Goal: Transaction & Acquisition: Purchase product/service

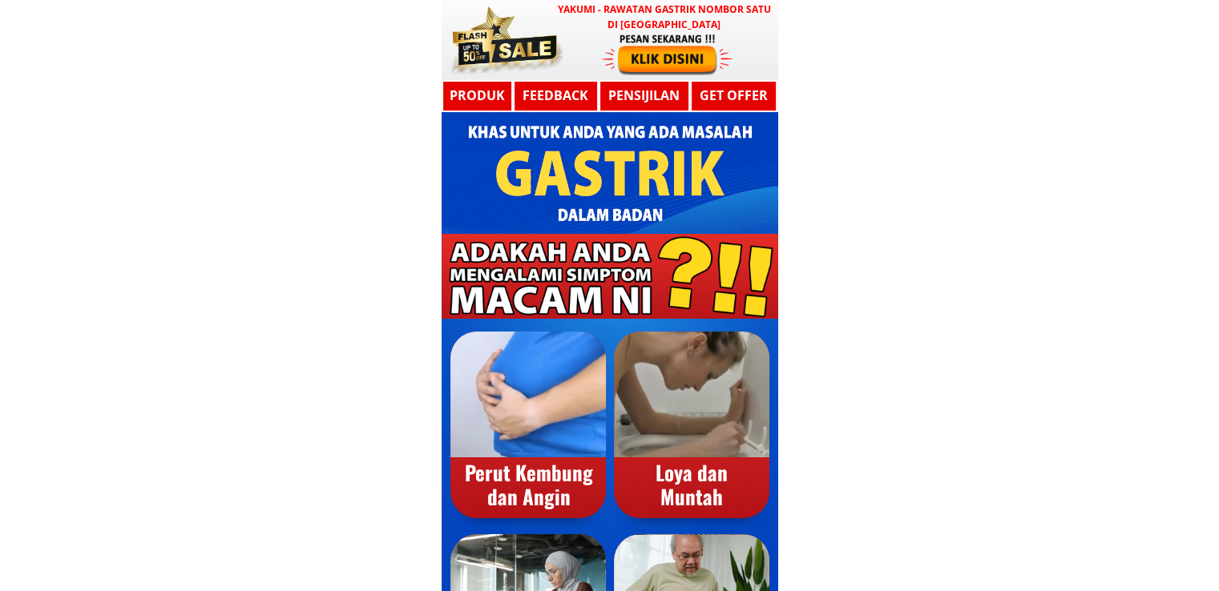
click at [685, 60] on div at bounding box center [667, 53] width 131 height 43
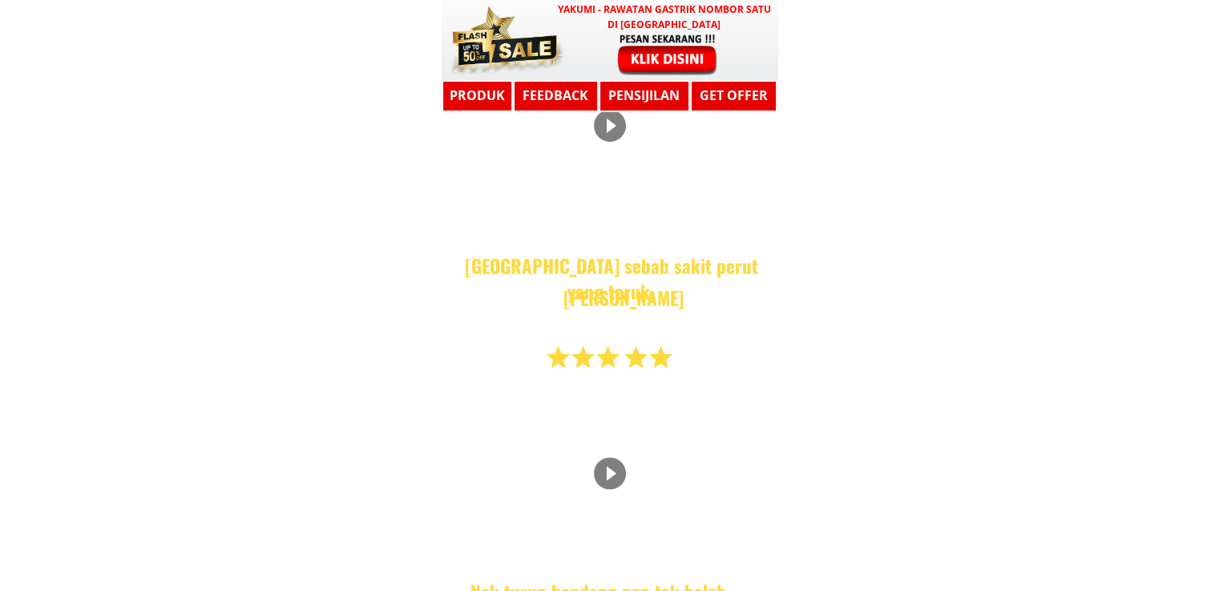
scroll to position [8582, 0]
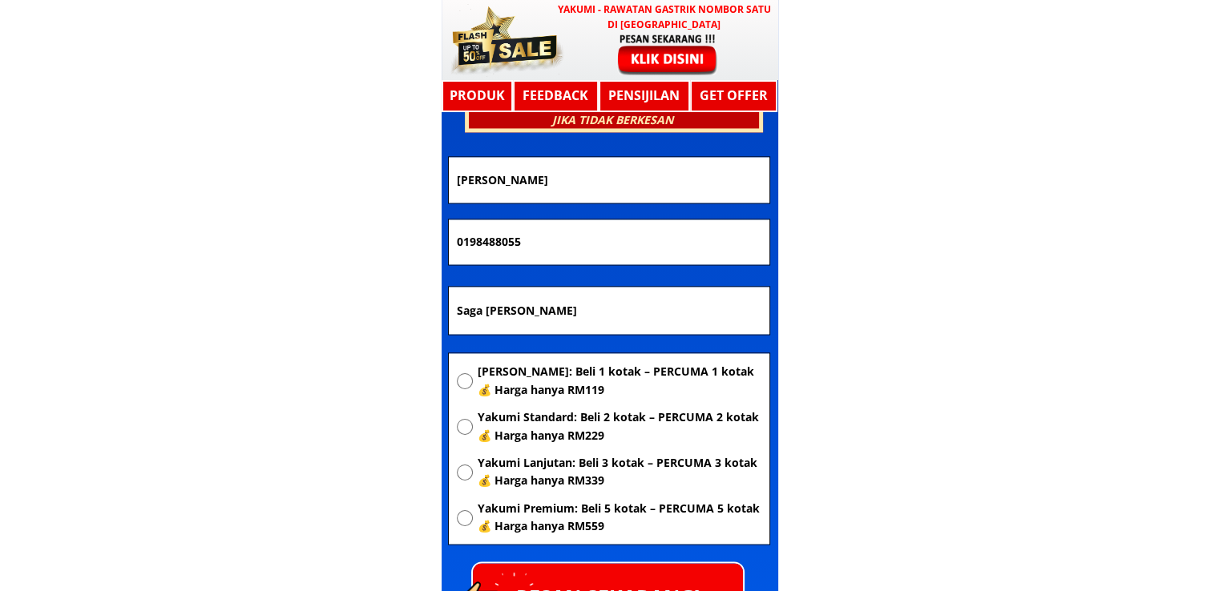
drag, startPoint x: 619, startPoint y: 315, endPoint x: 333, endPoint y: 333, distance: 285.9
paste input ""No 185"
click at [463, 309] on input ""No 185" at bounding box center [609, 311] width 313 height 48
type input "No 185"
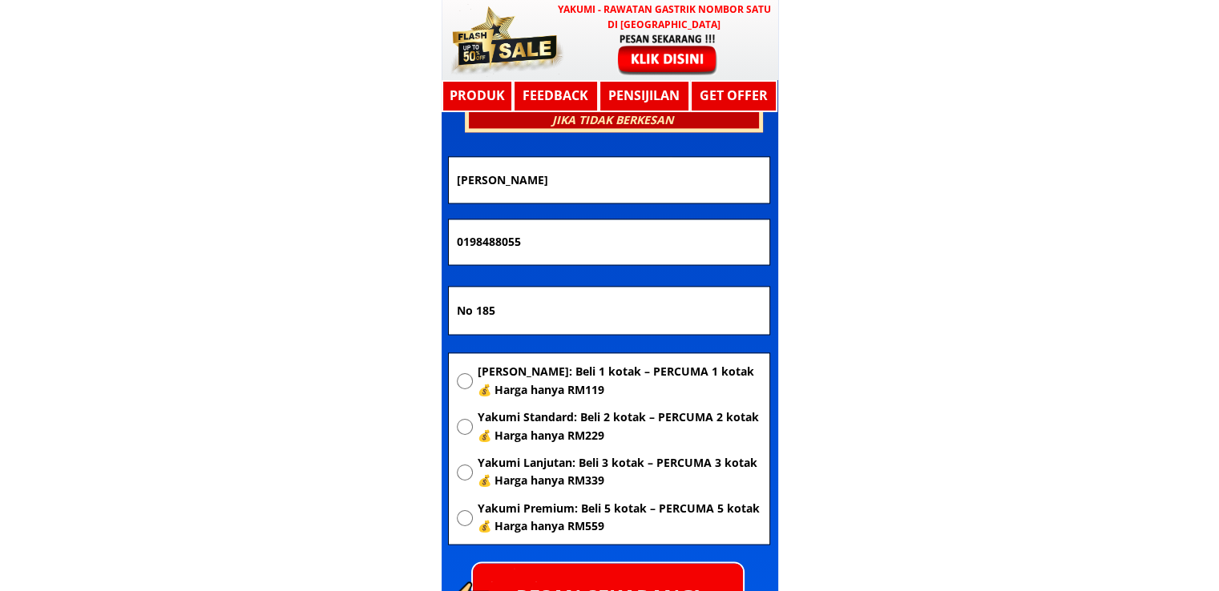
click at [559, 390] on span "[PERSON_NAME]: Beli 1 kotak – PERCUMA 1 kotak 💰 Harga hanya RM119" at bounding box center [619, 381] width 284 height 36
radio input "true"
drag, startPoint x: 567, startPoint y: 246, endPoint x: 264, endPoint y: 236, distance: 302.3
paste input "128932821"
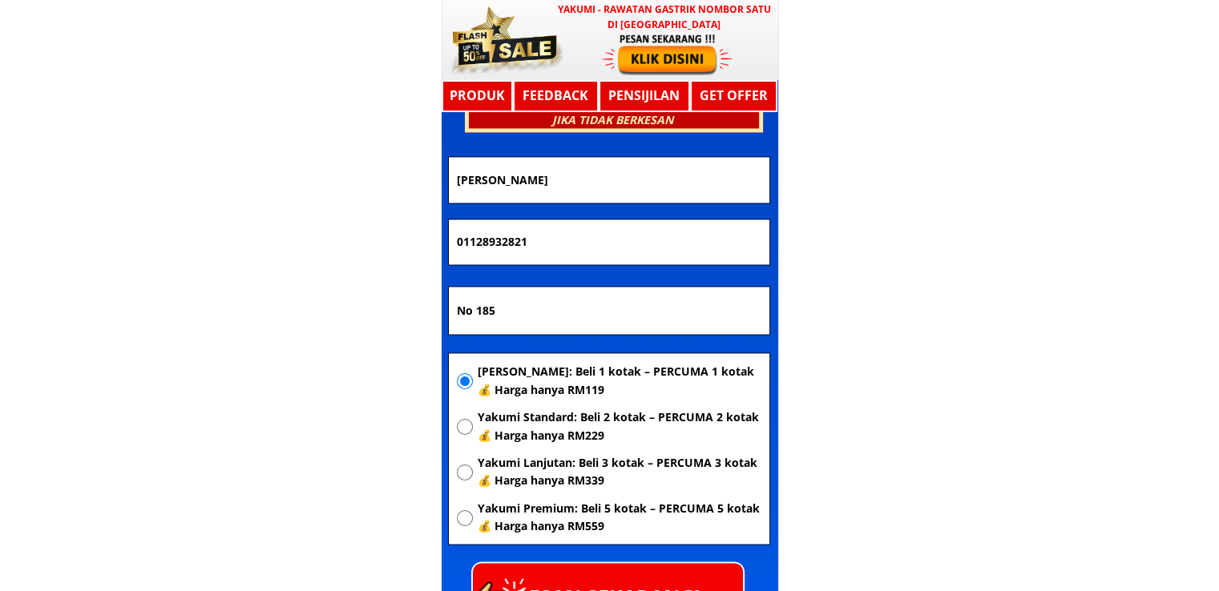
type input "01128932821"
drag, startPoint x: 605, startPoint y: 186, endPoint x: 255, endPoint y: 194, distance: 350.3
paste input "Fazrin"
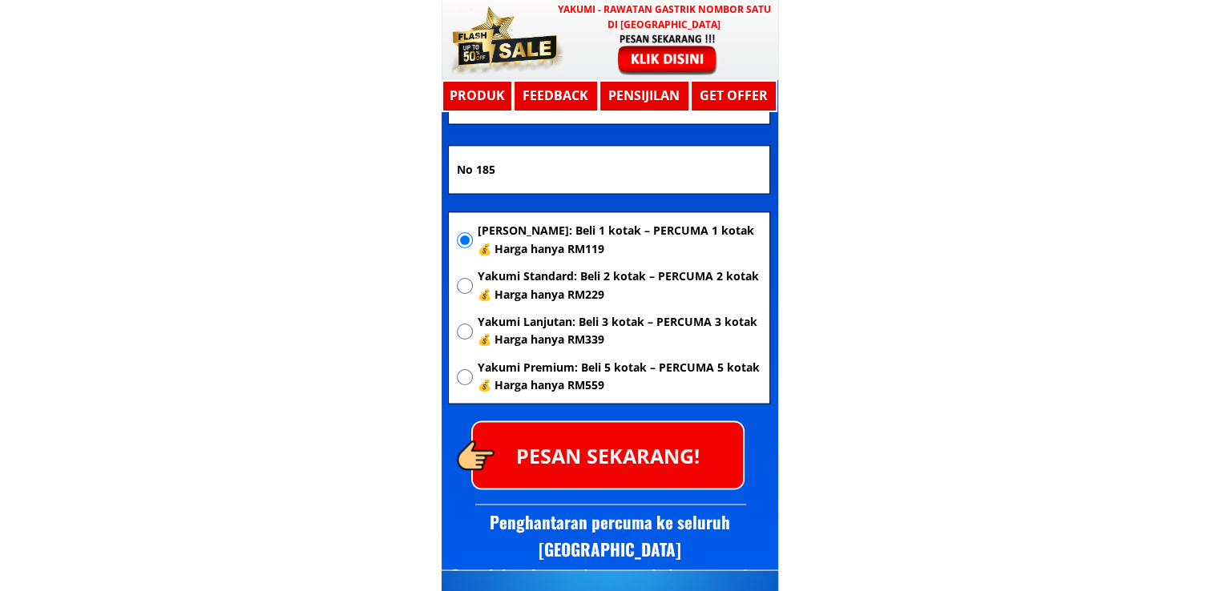
scroll to position [8743, 0]
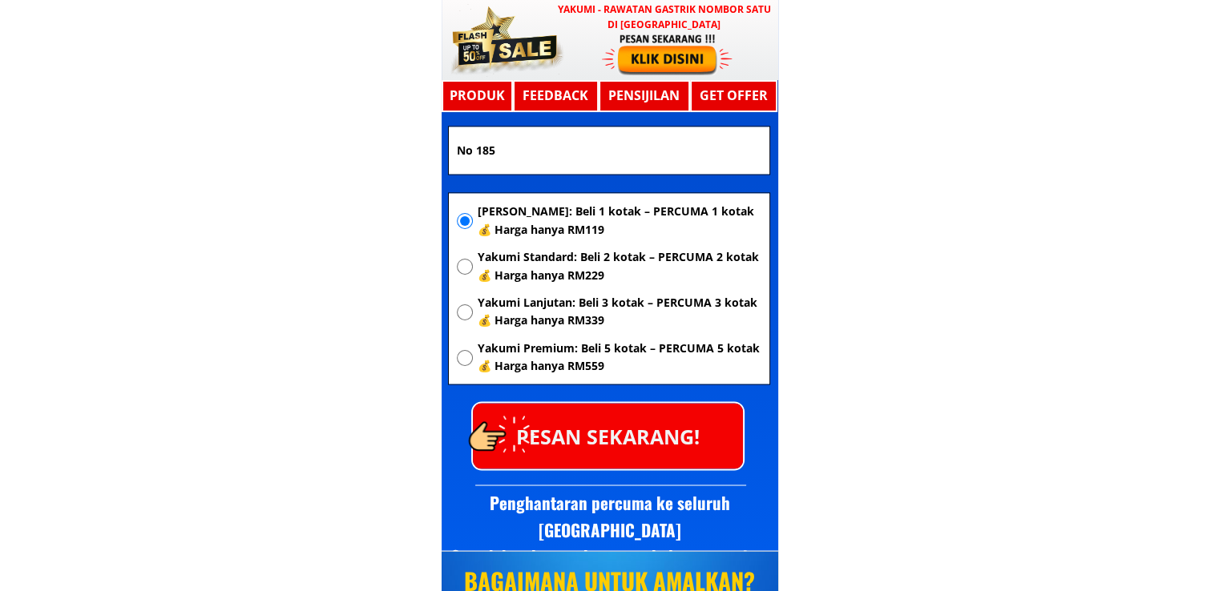
type input "Fazrin"
click at [615, 422] on p "PESAN SEKARANG!" at bounding box center [608, 435] width 270 height 65
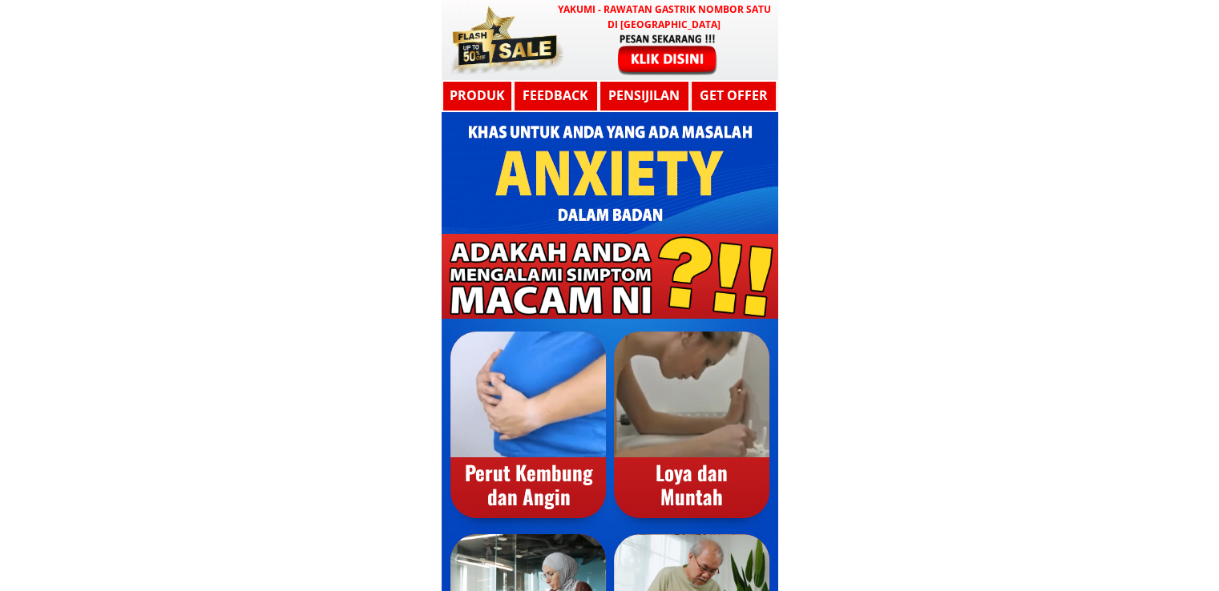
click at [667, 49] on div at bounding box center [667, 53] width 131 height 43
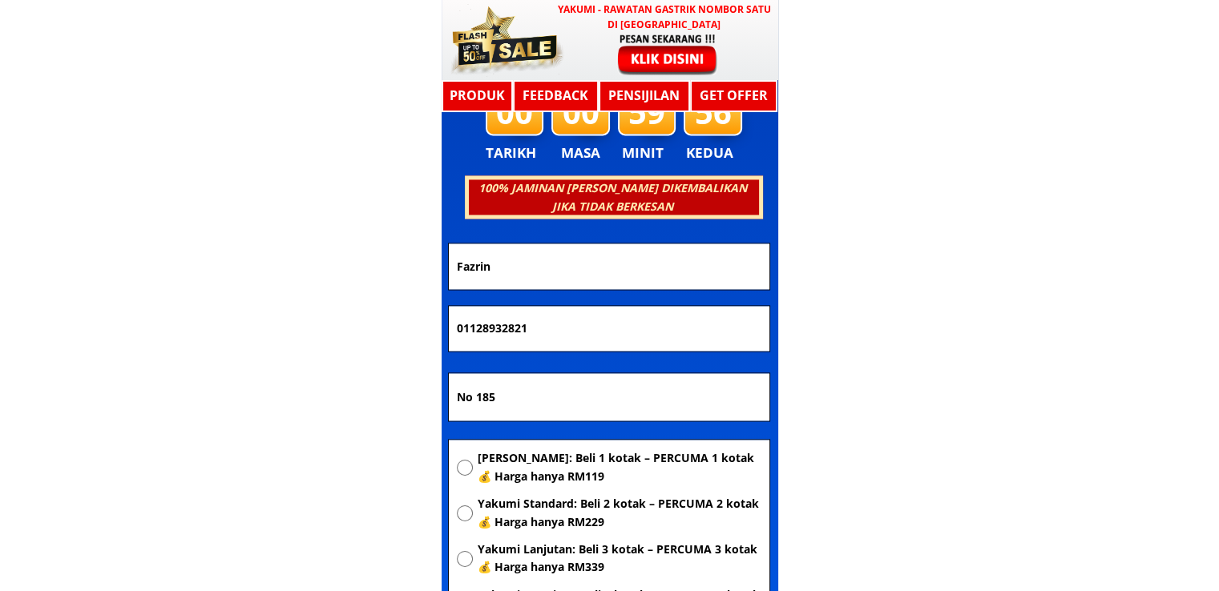
scroll to position [8582, 0]
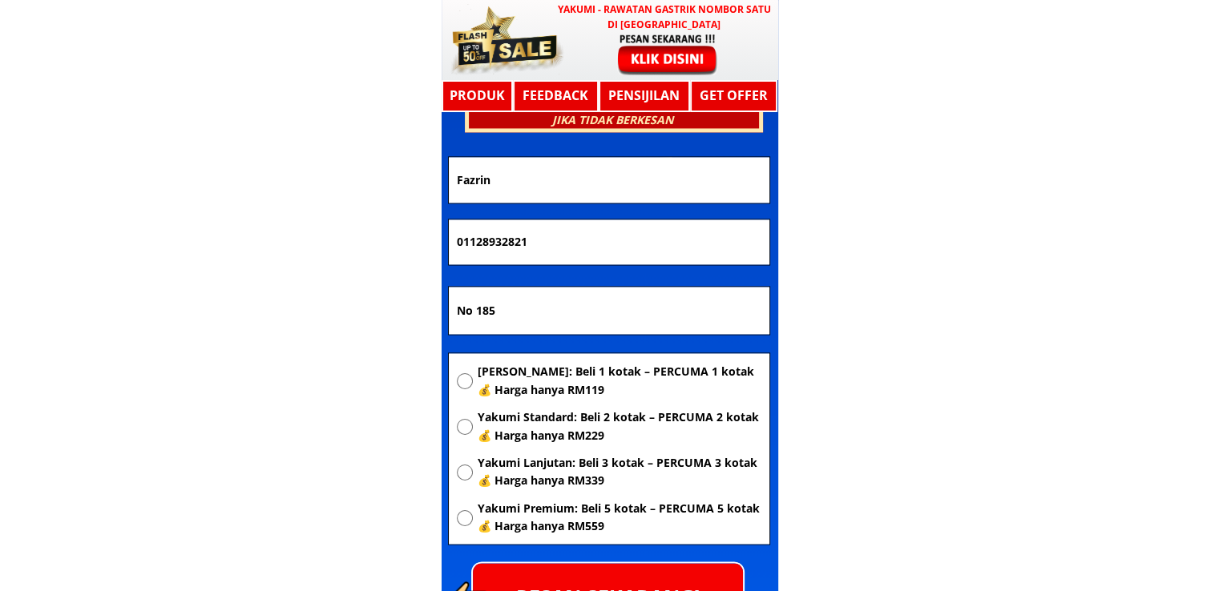
drag, startPoint x: 172, startPoint y: 260, endPoint x: 124, endPoint y: 265, distance: 47.5
paste input ".1404.5508"
click at [510, 244] on input "011.1404.5508" at bounding box center [609, 242] width 313 height 45
click at [481, 241] on input "011.14045508" at bounding box center [609, 242] width 313 height 45
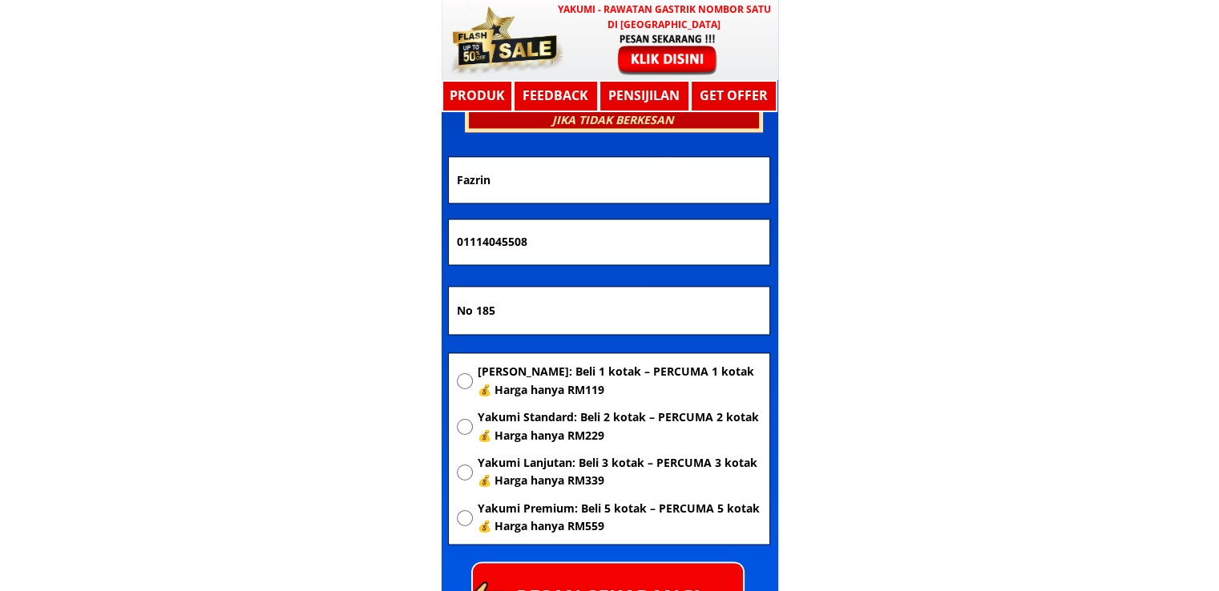
type input "01114045508"
drag, startPoint x: 633, startPoint y: 174, endPoint x: 379, endPoint y: 187, distance: 254.4
paste input "[PERSON_NAME]"
type input "[PERSON_NAME]"
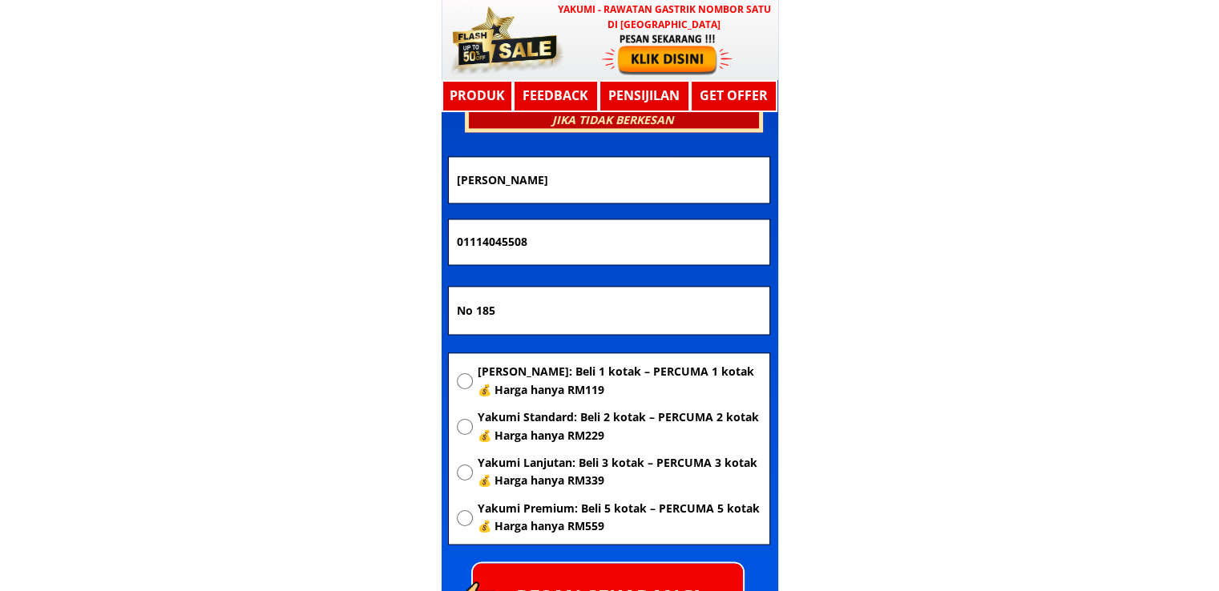
drag, startPoint x: 559, startPoint y: 305, endPoint x: 193, endPoint y: 303, distance: 365.5
paste input "KG. Papar Tambunan SABAH Malaysia"
type input "KG. Papar Tambunan SABAH Malaysia"
click at [561, 376] on span "[PERSON_NAME]: Beli 1 kotak – PERCUMA 1 kotak 💰 Harga hanya RM119" at bounding box center [619, 381] width 284 height 36
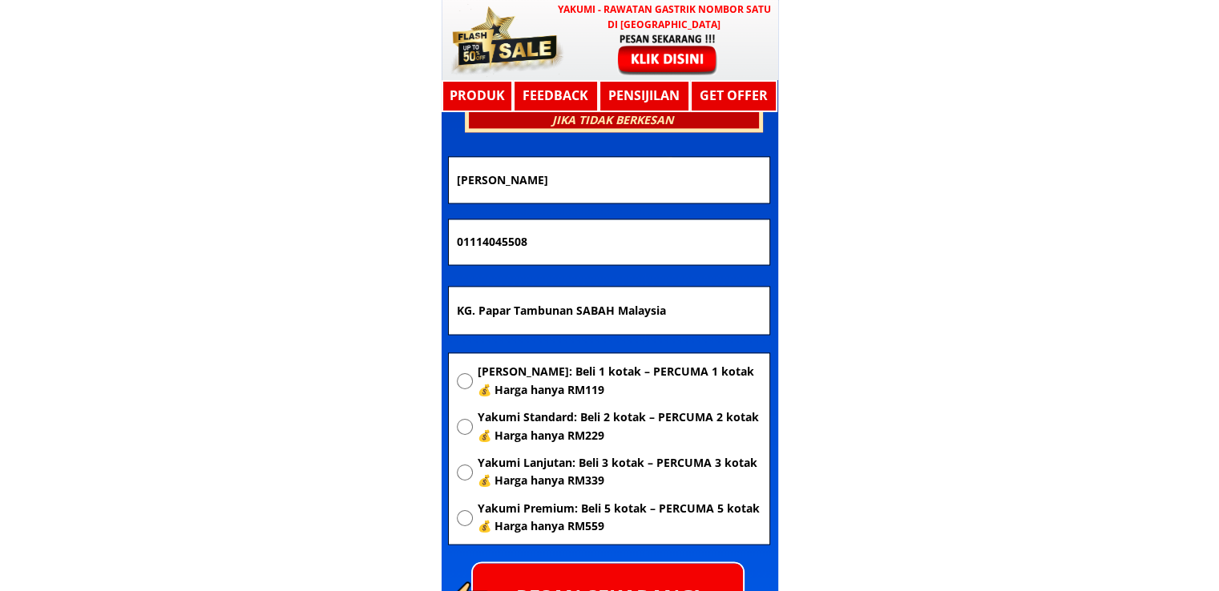
radio input "true"
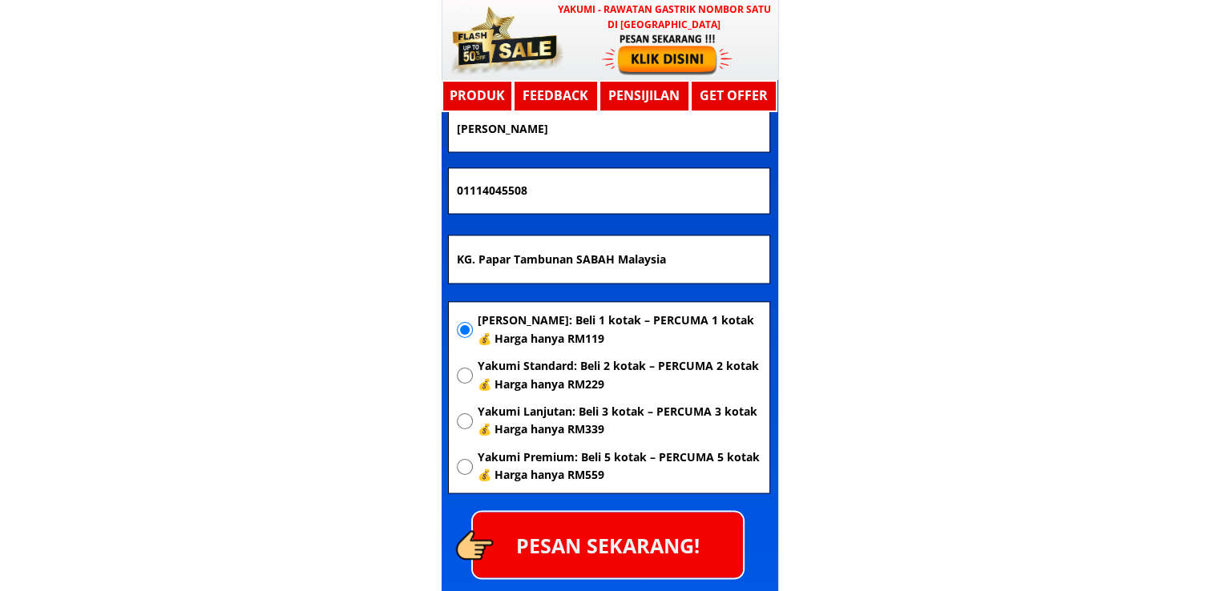
scroll to position [8662, 0]
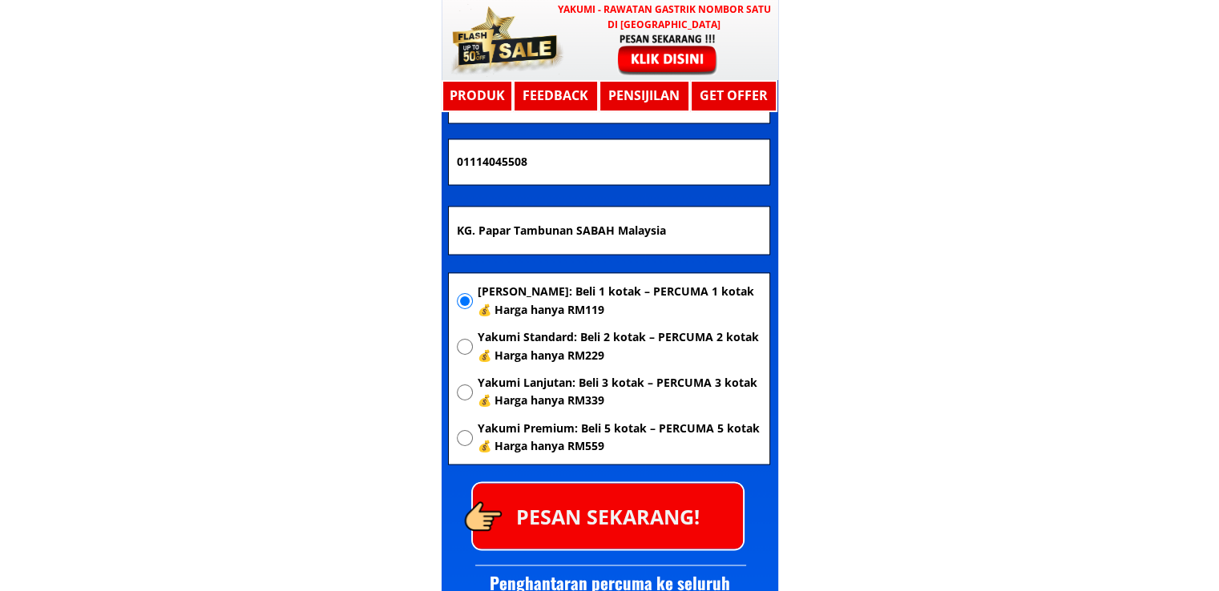
click at [652, 491] on p "PESAN SEKARANG!" at bounding box center [608, 515] width 270 height 65
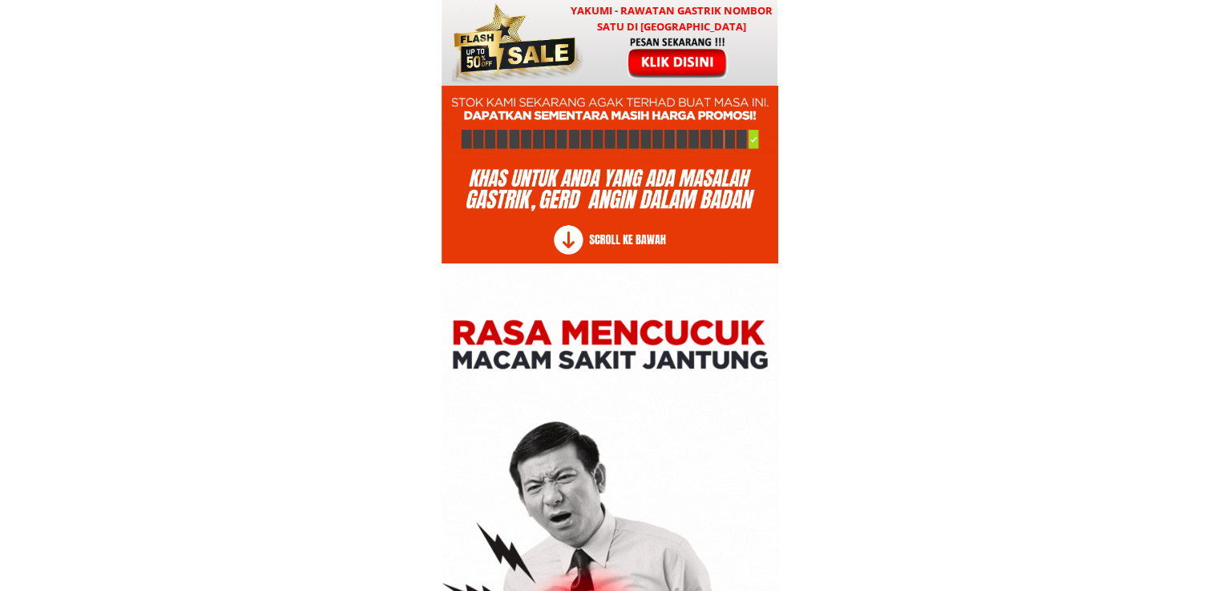
click at [680, 81] on div at bounding box center [610, 43] width 336 height 86
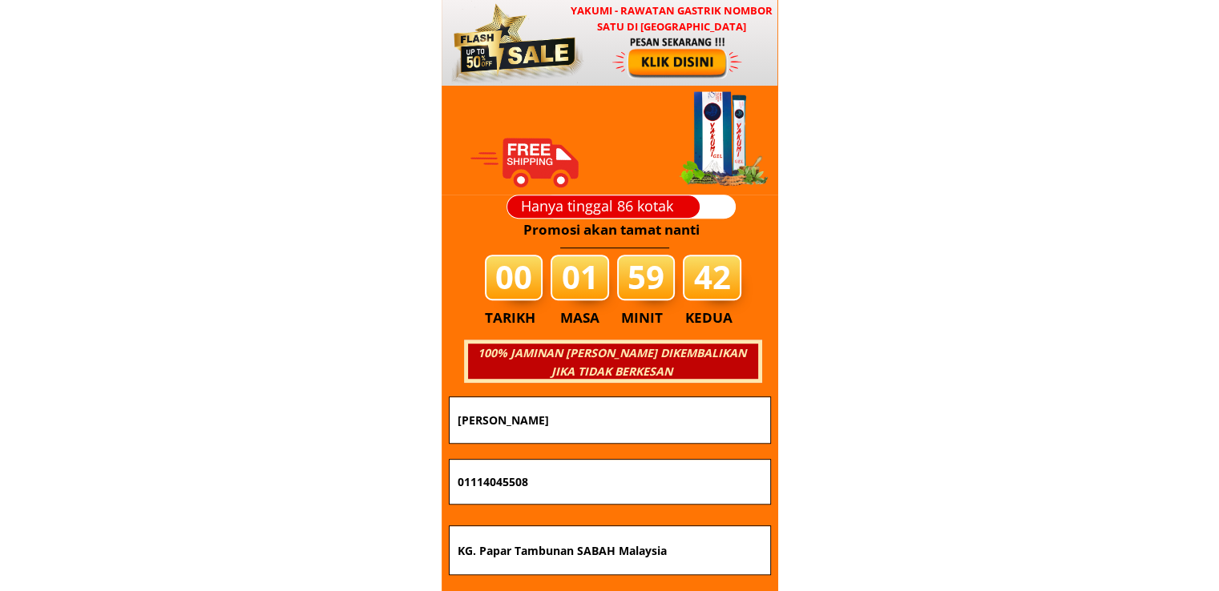
scroll to position [19361, 0]
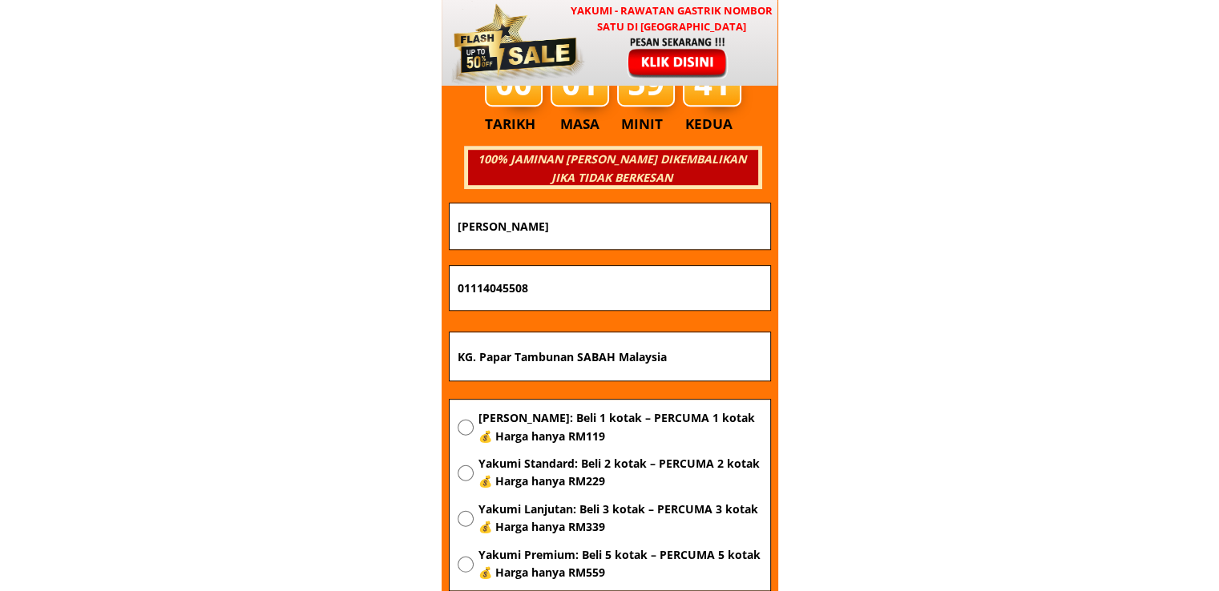
drag, startPoint x: 587, startPoint y: 273, endPoint x: 195, endPoint y: 283, distance: 392.0
paste input "40070603"
type input "01140070603"
drag, startPoint x: 696, startPoint y: 351, endPoint x: 659, endPoint y: 348, distance: 37.8
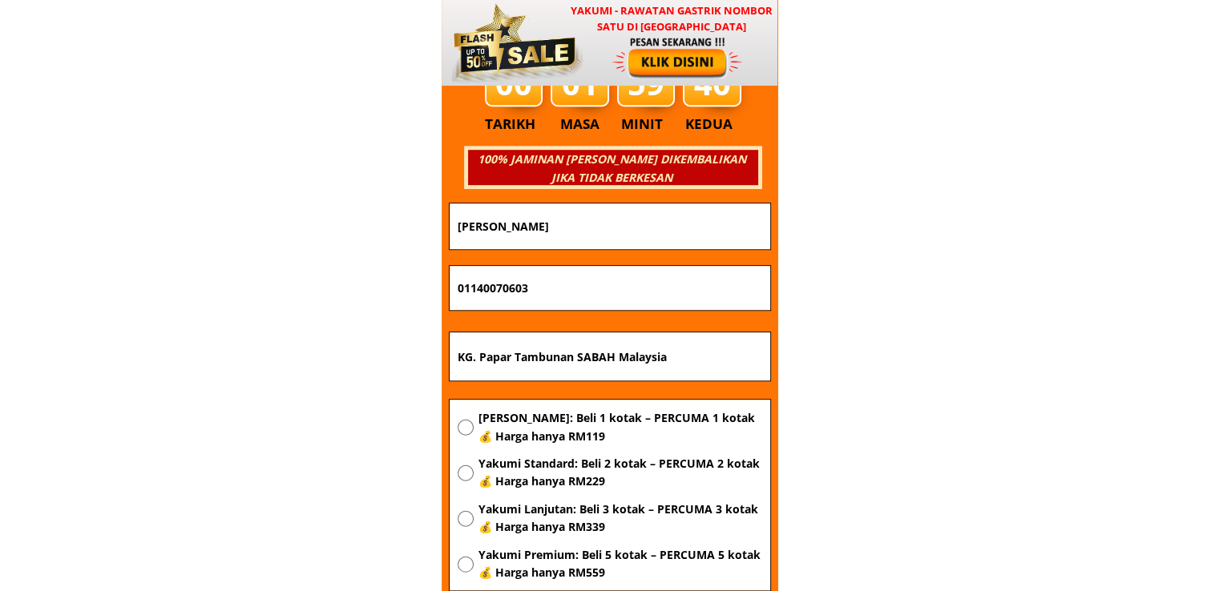
click at [664, 350] on input "KG. Papar Tambunan SABAH Malaysia" at bounding box center [610, 357] width 313 height 48
drag, startPoint x: 587, startPoint y: 218, endPoint x: 300, endPoint y: 227, distance: 287.1
paste input "[PERSON_NAME] b azmi"
type input "[PERSON_NAME] b azmi"
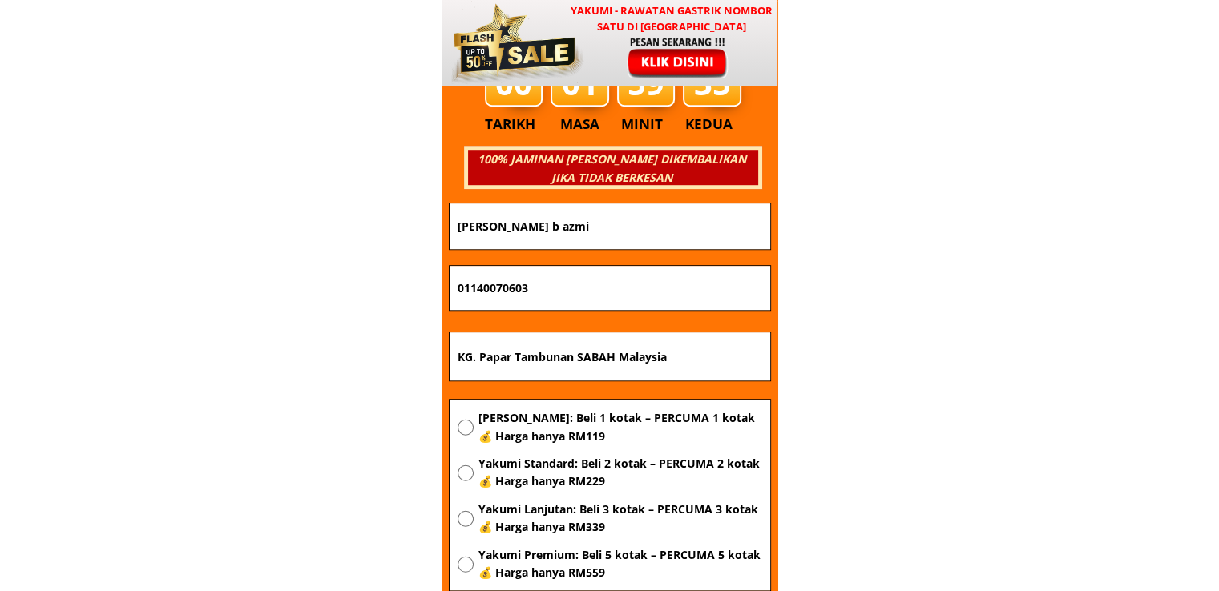
click at [543, 421] on span "[PERSON_NAME]: Beli 1 kotak – PERCUMA 1 kotak 💰 Harga hanya RM119" at bounding box center [620, 428] width 284 height 36
radio input "true"
drag, startPoint x: 711, startPoint y: 353, endPoint x: 71, endPoint y: 362, distance: 640.4
paste input "Hat Yai"
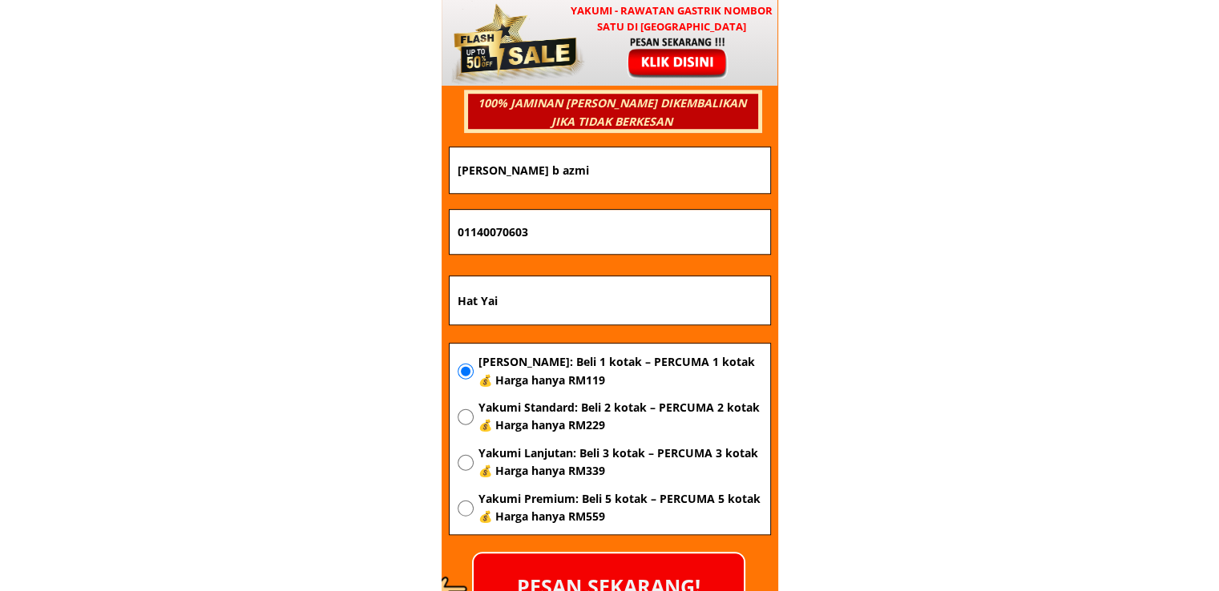
scroll to position [19601, 0]
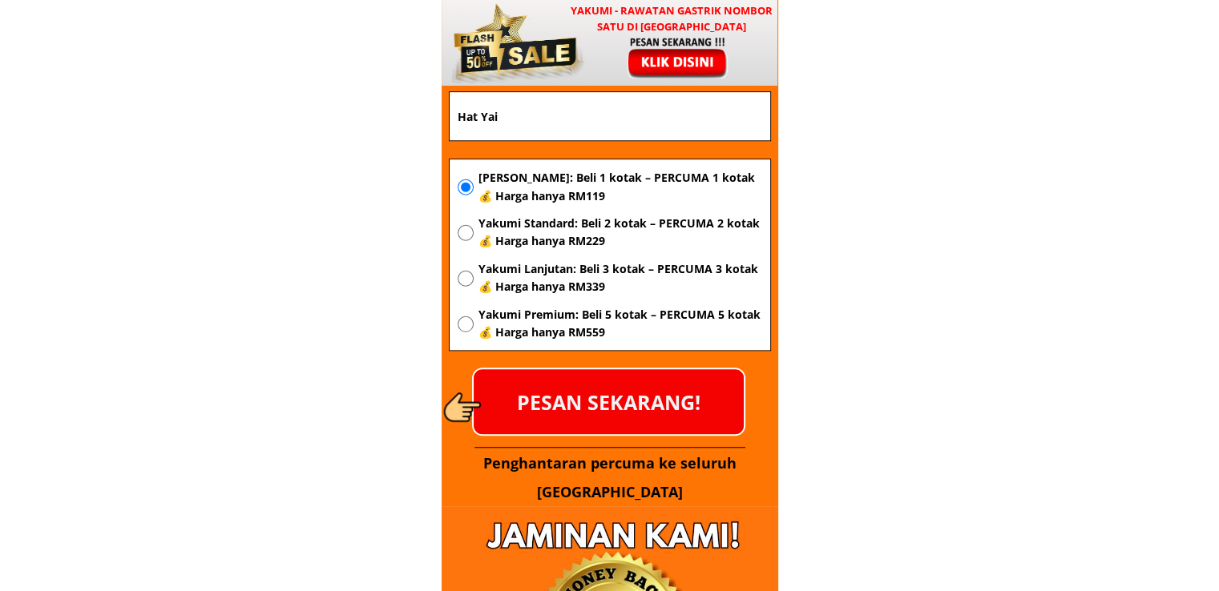
type input "Hat Yai"
click at [632, 404] on p "PESAN SEKARANG!" at bounding box center [609, 401] width 270 height 65
